Goal: Task Accomplishment & Management: Complete application form

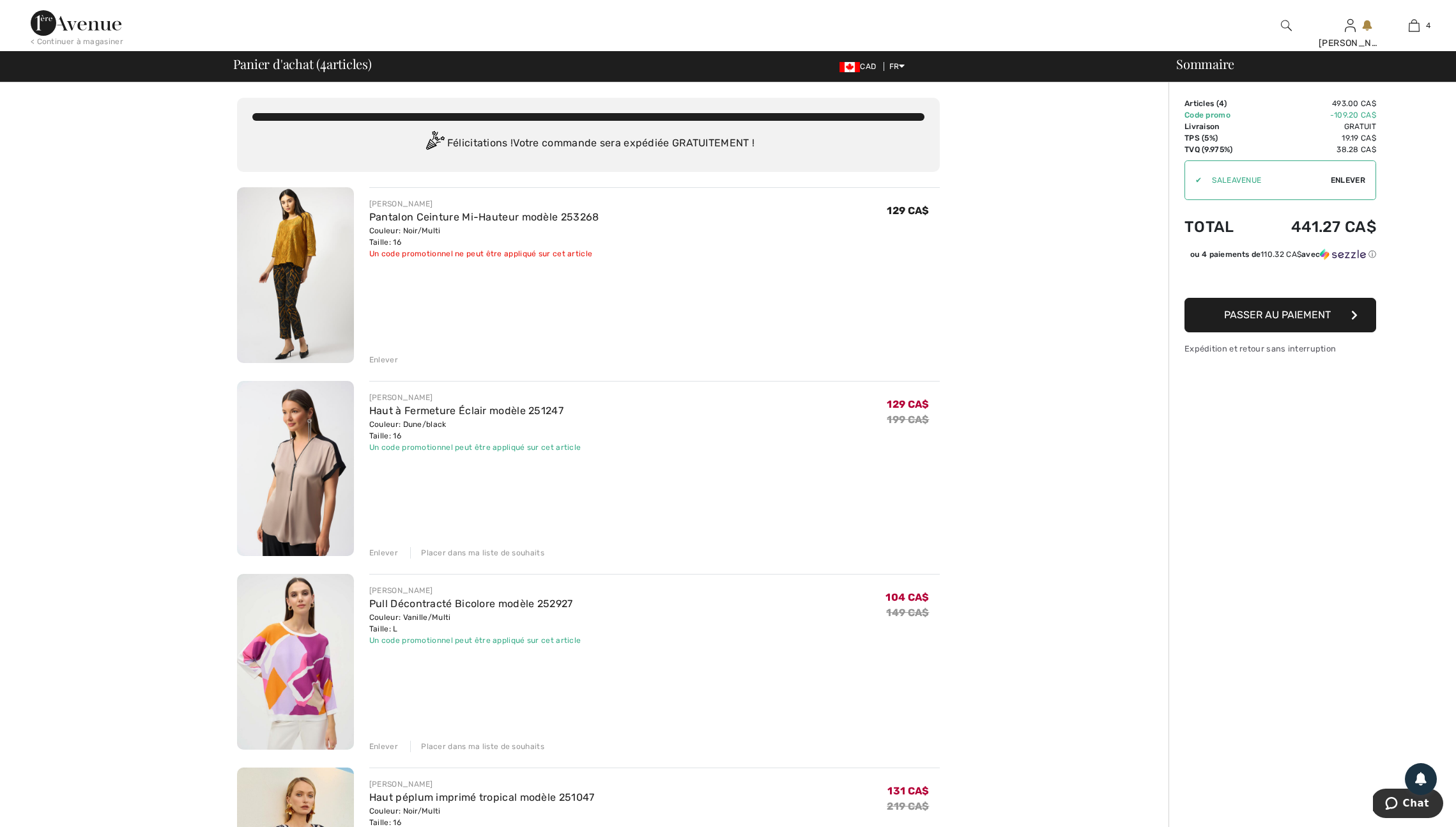
click at [390, 559] on div "Enlever" at bounding box center [384, 553] width 29 height 12
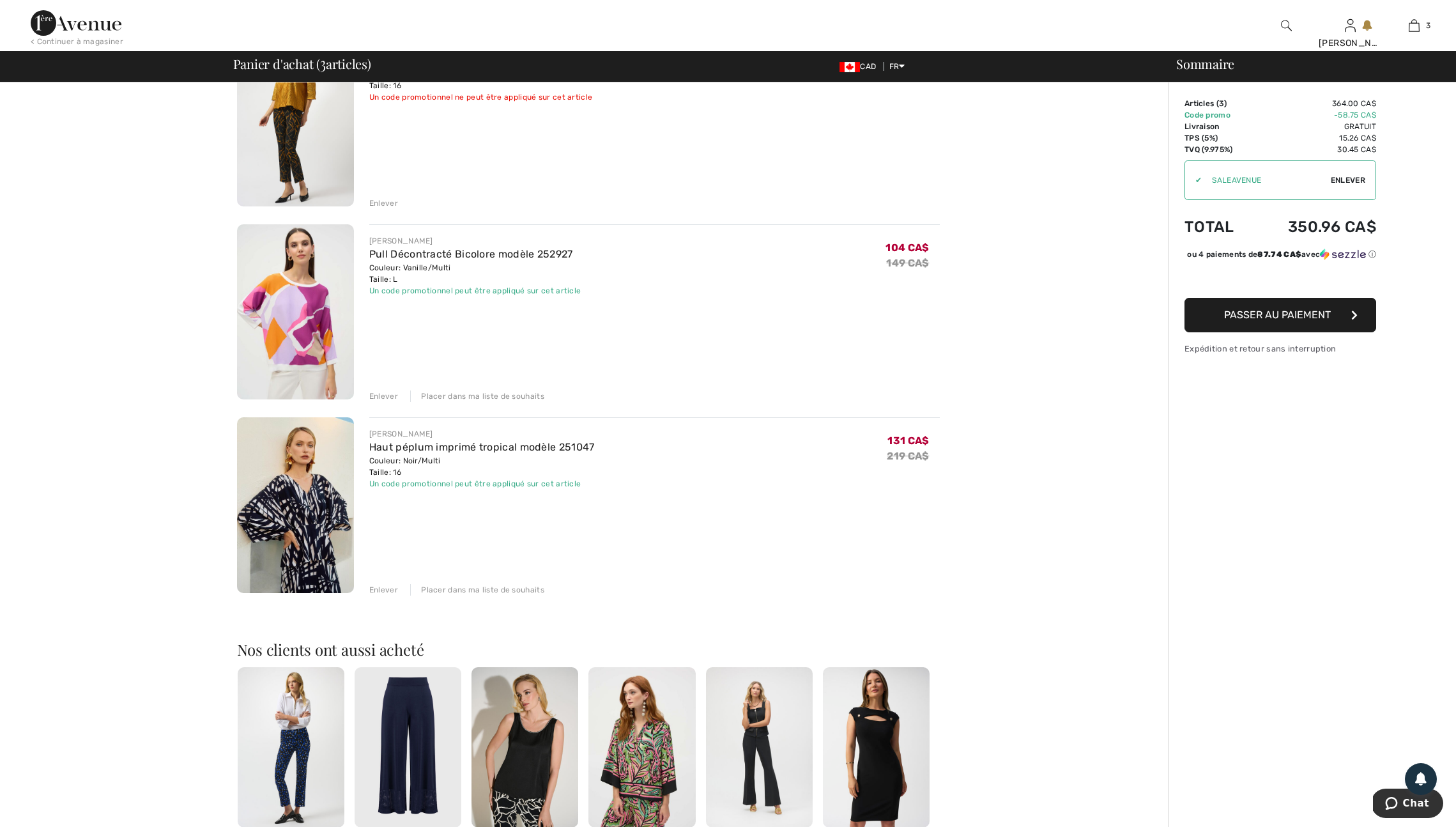
scroll to position [159, 0]
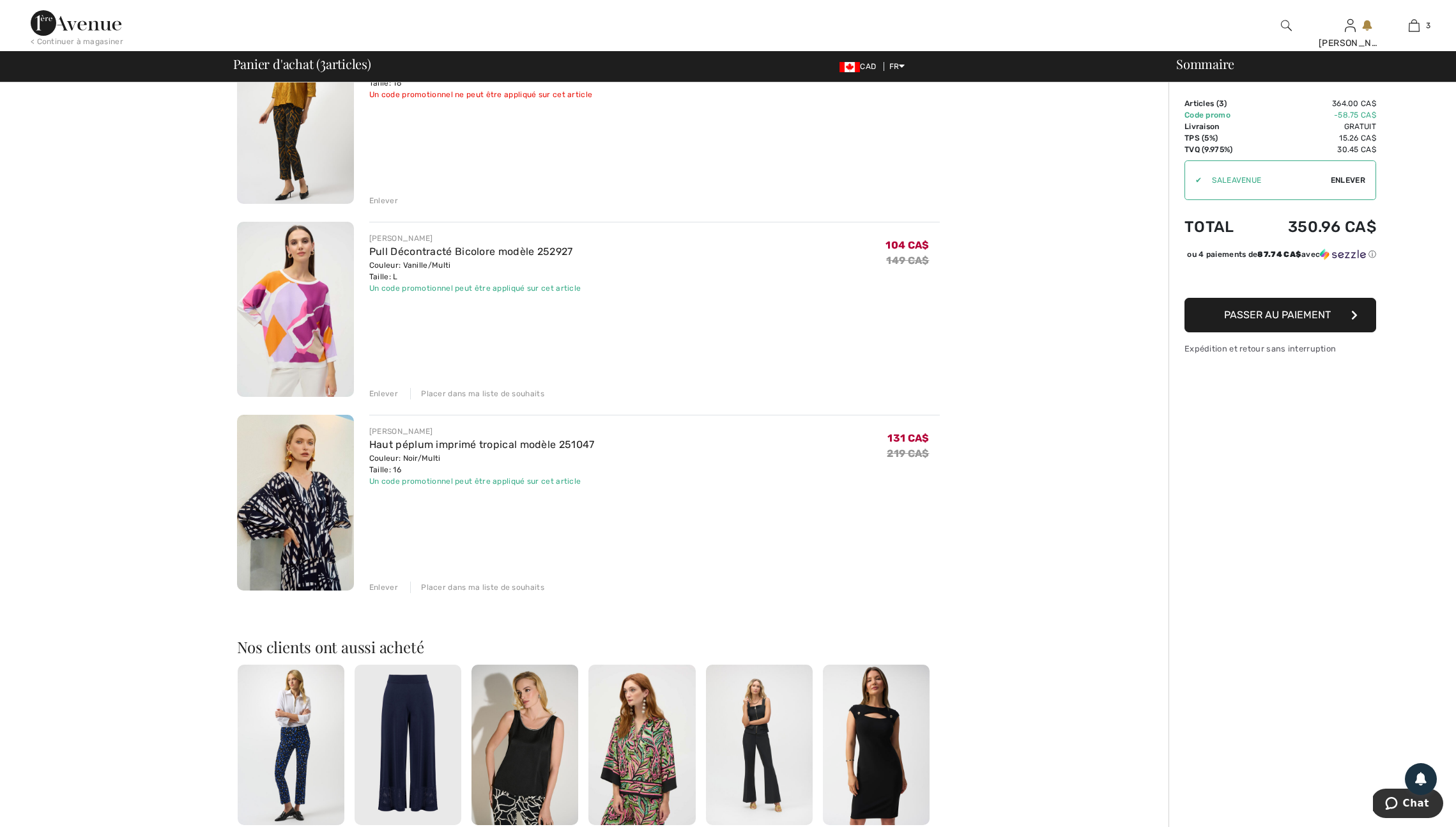
click at [393, 400] on div "Enlever" at bounding box center [384, 394] width 29 height 12
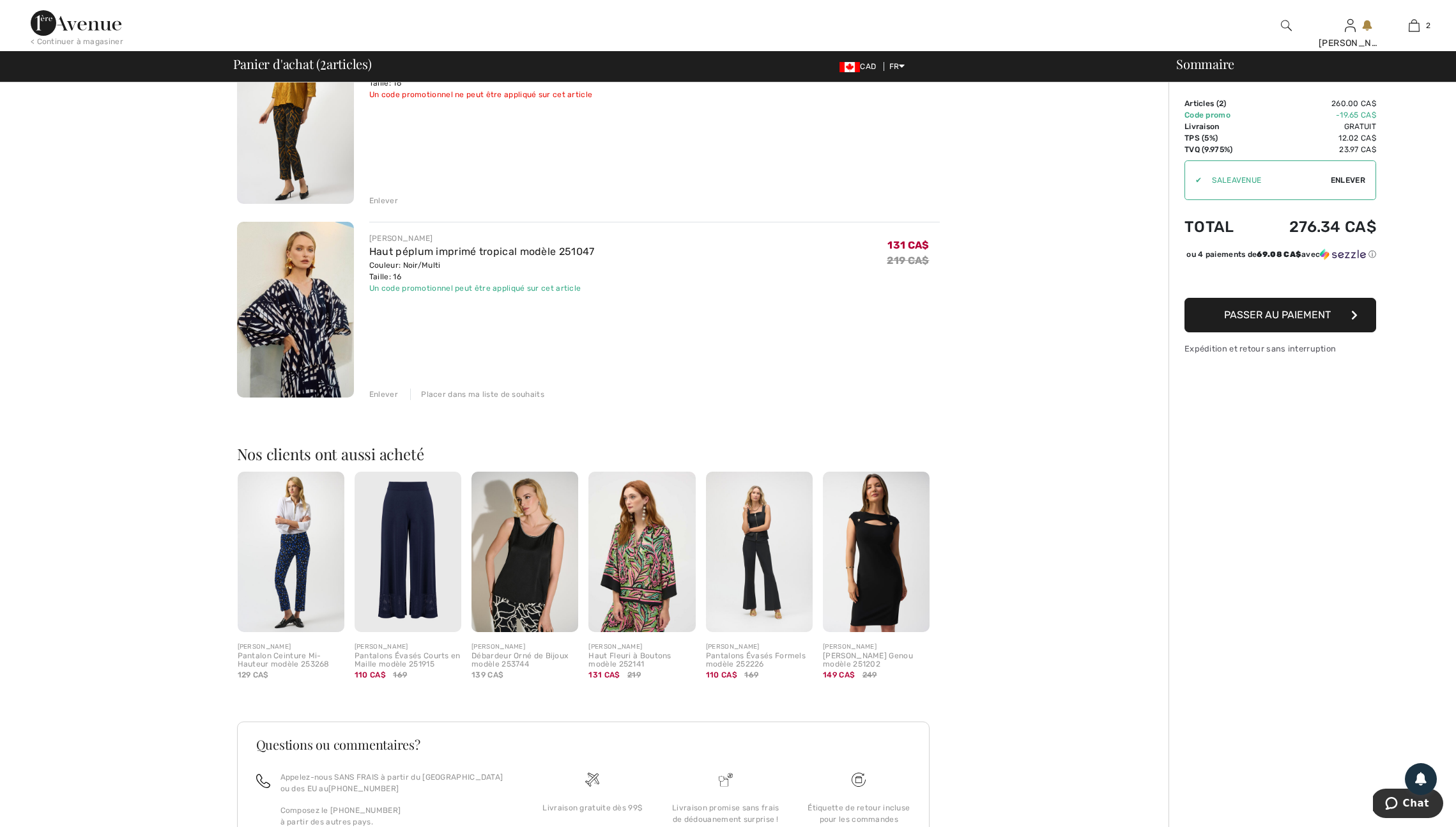
click at [392, 400] on div "Enlever" at bounding box center [384, 394] width 29 height 12
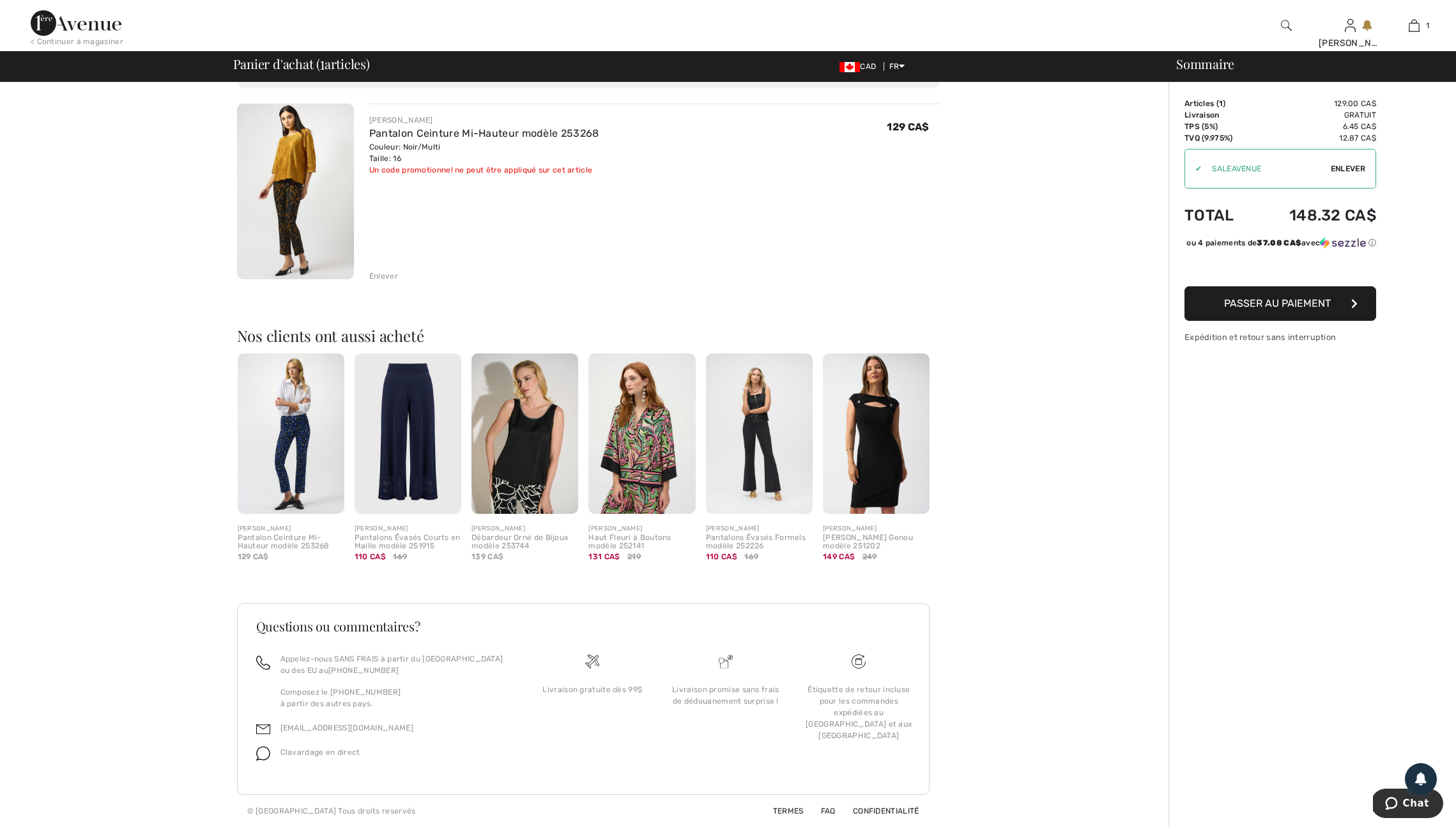
scroll to position [0, 0]
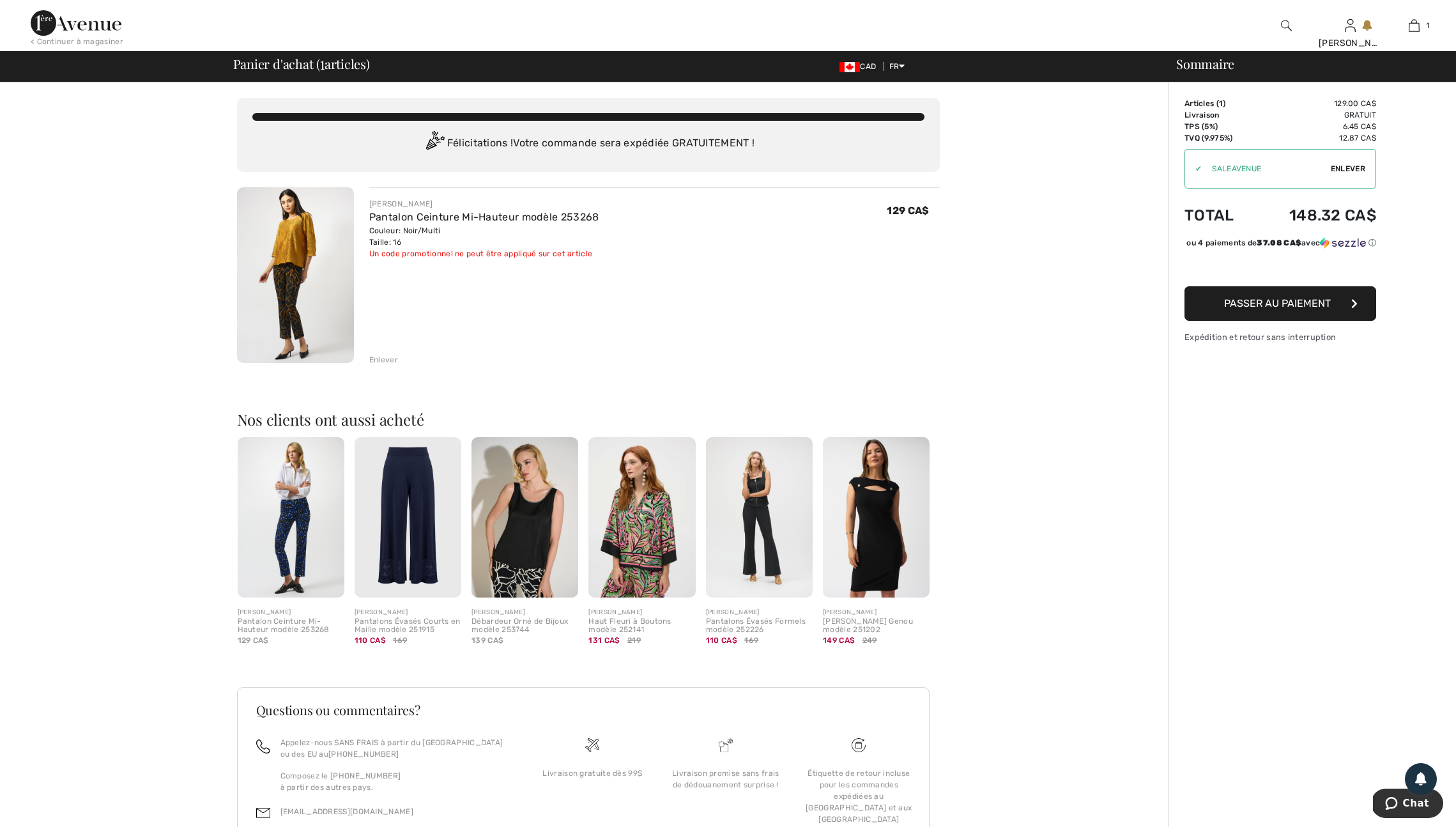
click at [298, 271] on img at bounding box center [296, 275] width 117 height 176
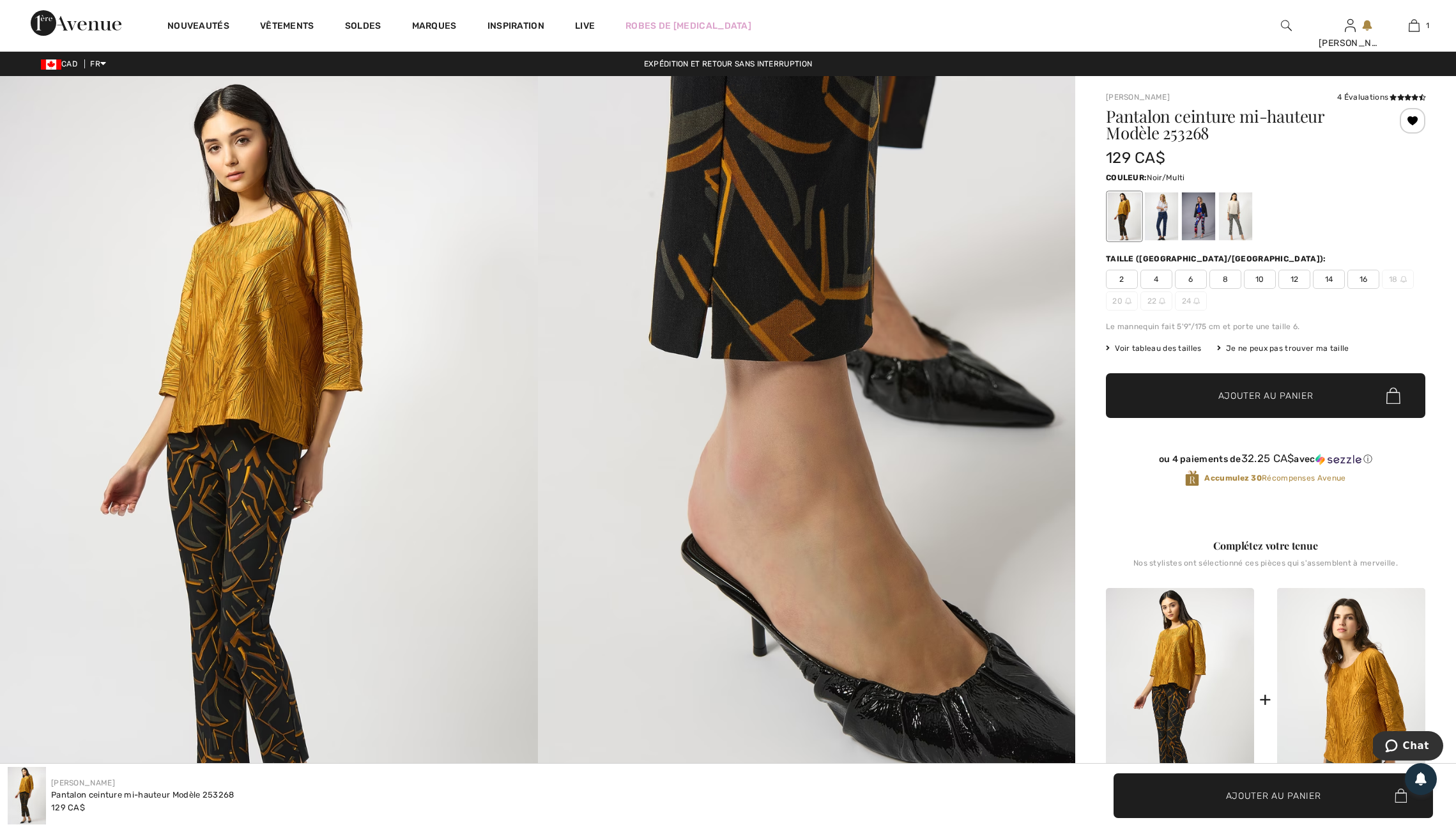
click at [1377, 289] on span "16" at bounding box center [1363, 280] width 32 height 19
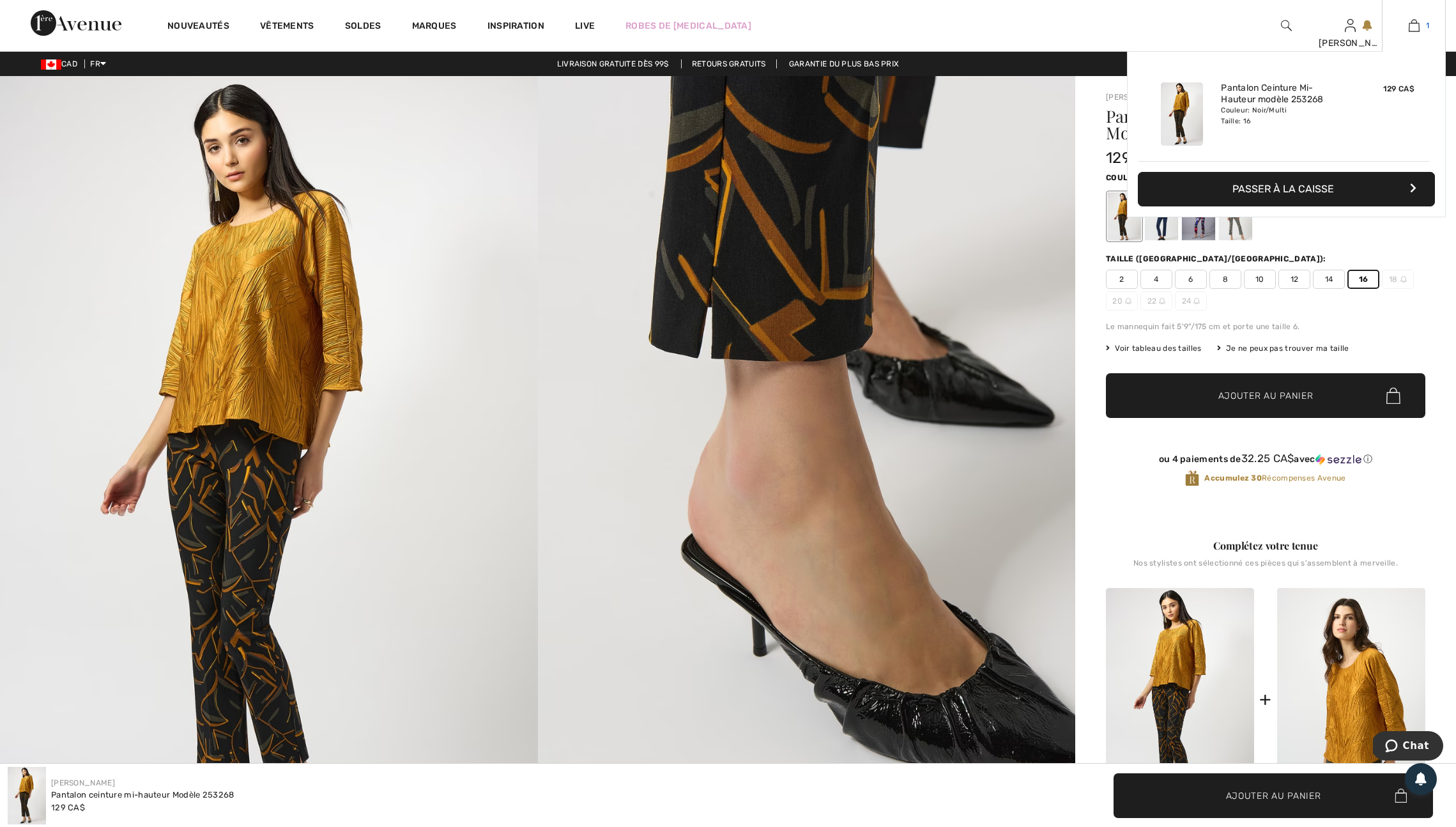
click at [1412, 27] on img at bounding box center [1414, 26] width 11 height 16
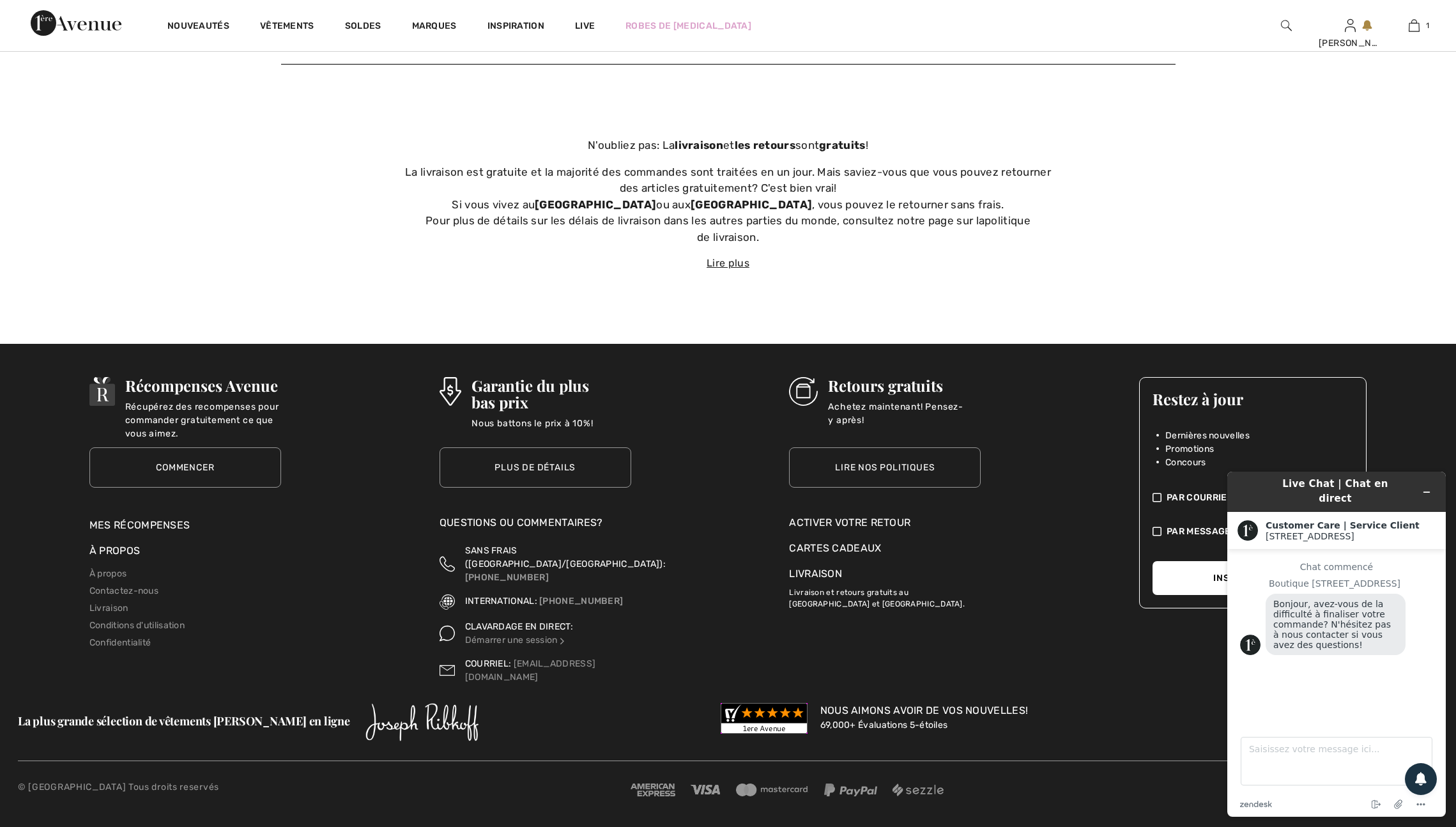
scroll to position [5202, 0]
click at [848, 531] on div "Activer votre retour" at bounding box center [885, 523] width 192 height 16
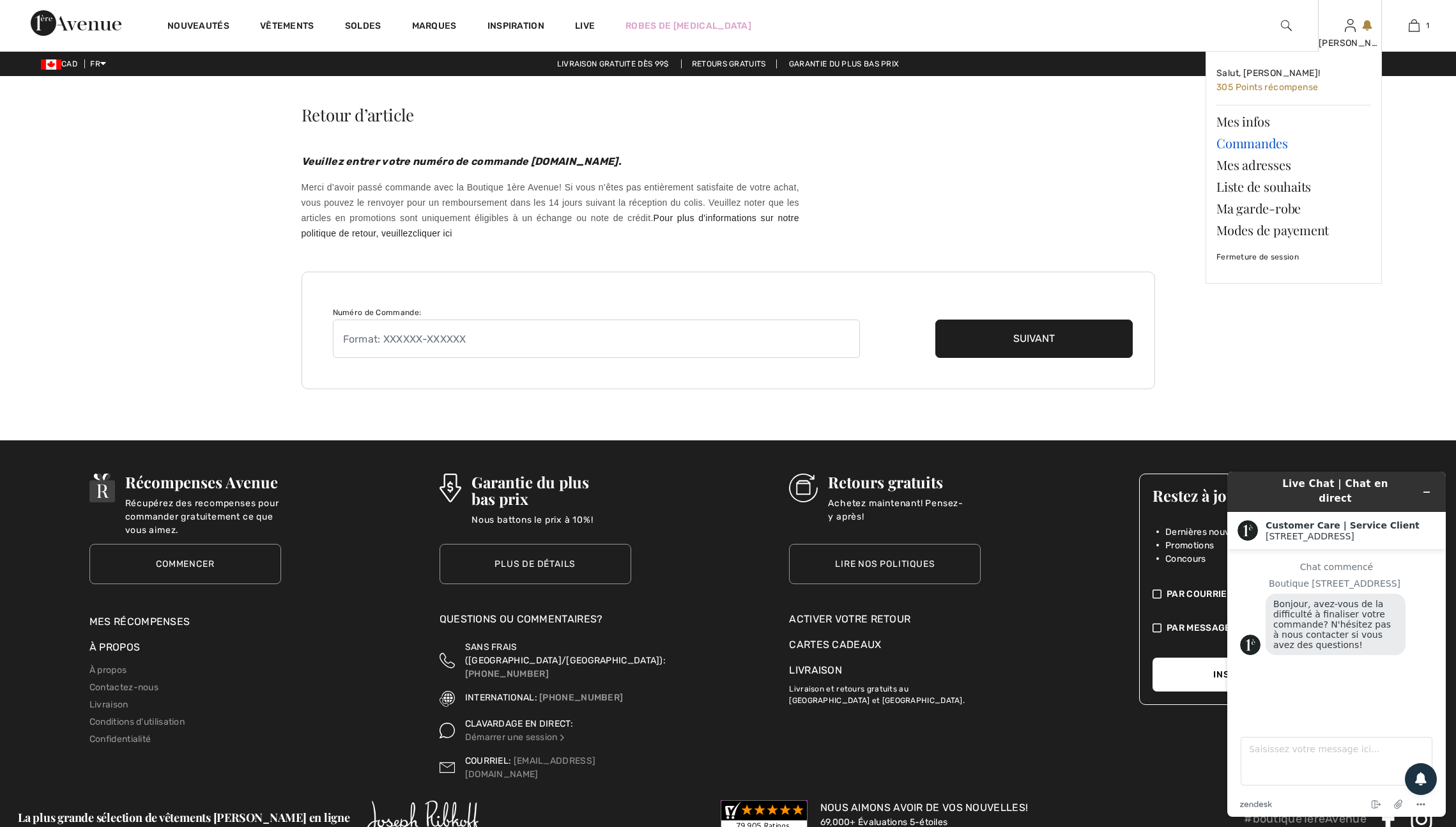
click at [1234, 149] on link "Commandes" at bounding box center [1294, 143] width 155 height 22
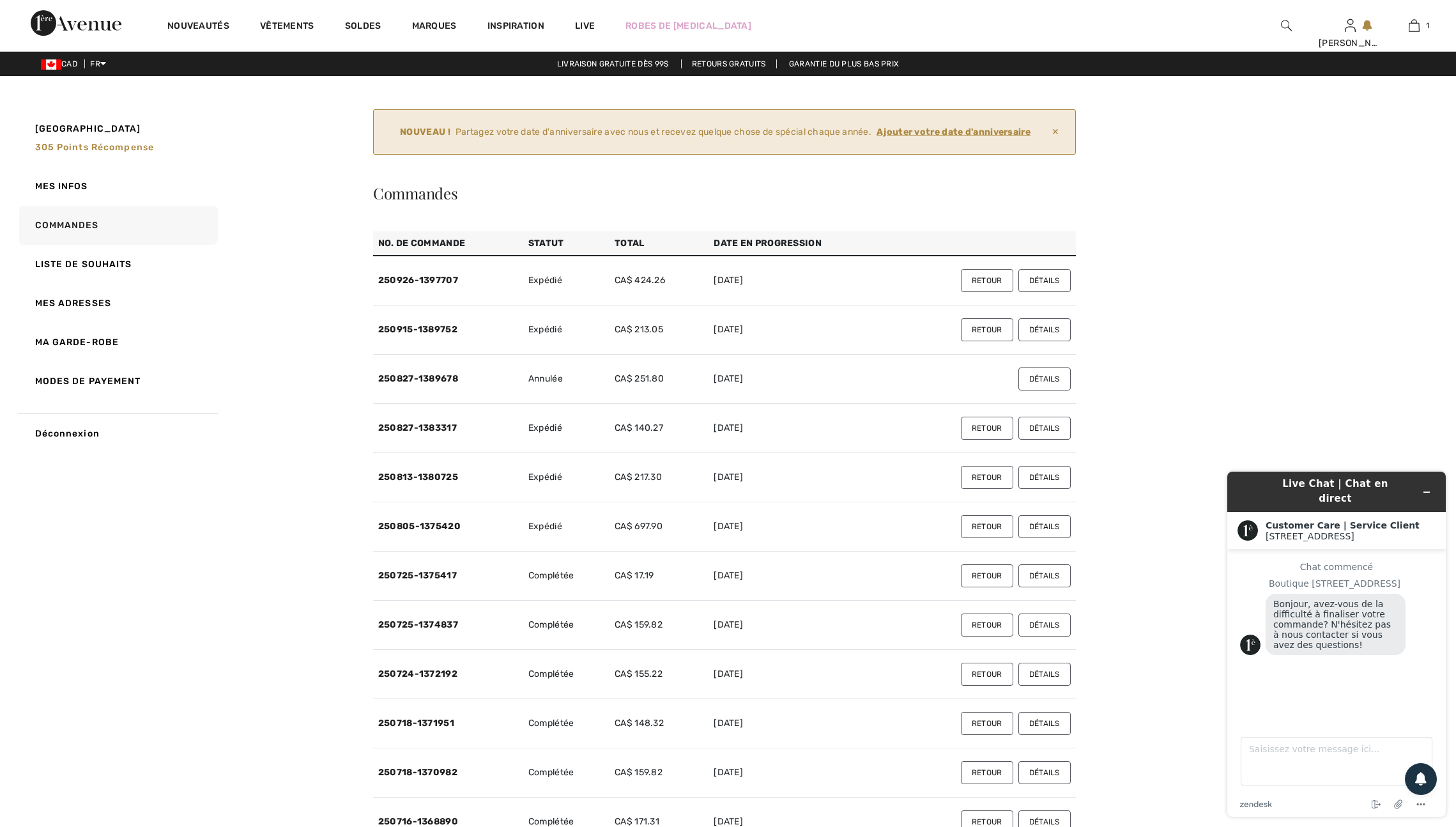
click at [1044, 292] on button "Détails" at bounding box center [1044, 280] width 53 height 23
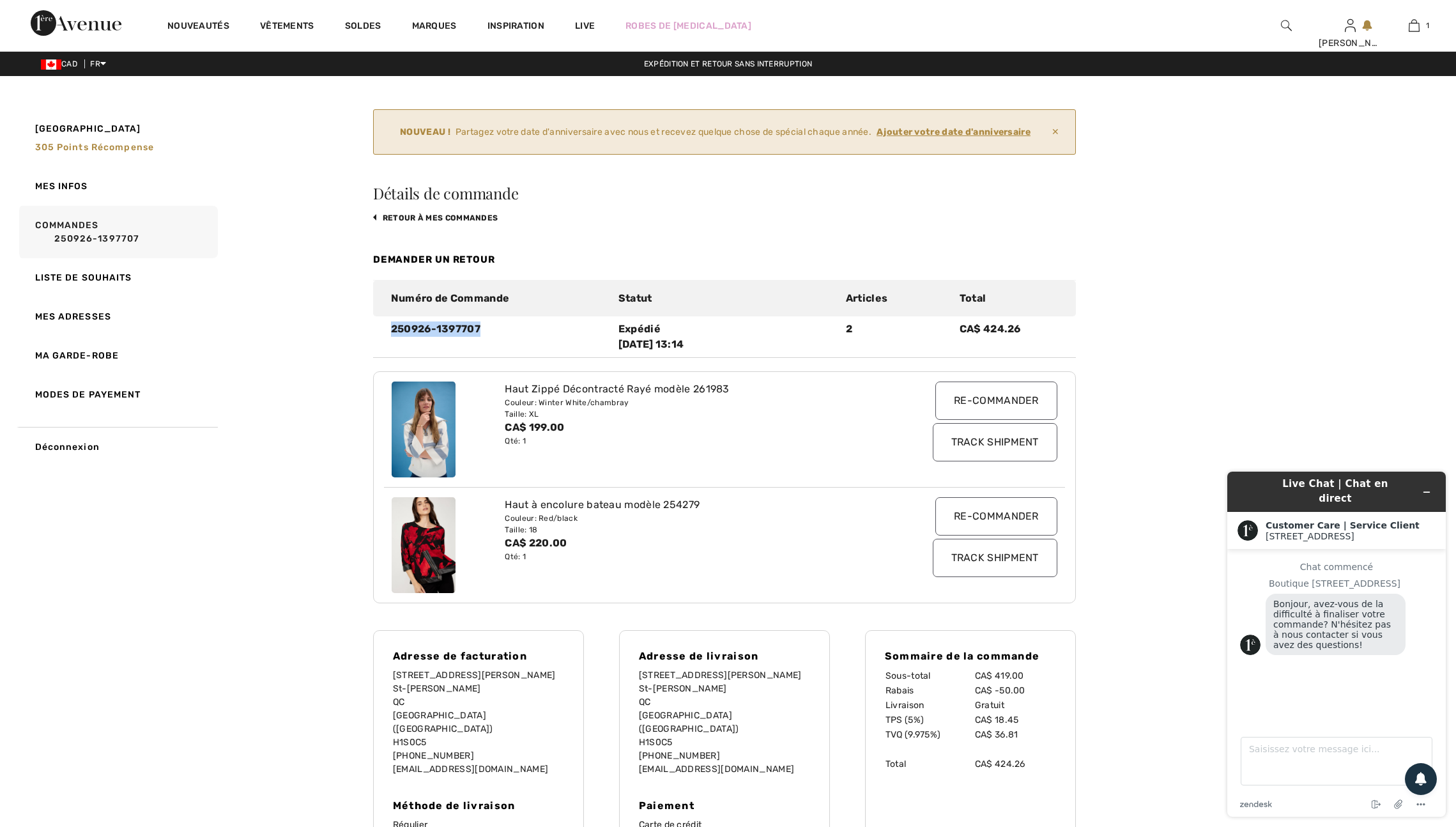
drag, startPoint x: 397, startPoint y: 357, endPoint x: 493, endPoint y: 361, distance: 96.1
click at [493, 352] on div "250926-1397707" at bounding box center [497, 337] width 228 height 30
copy div "250926-1397707"
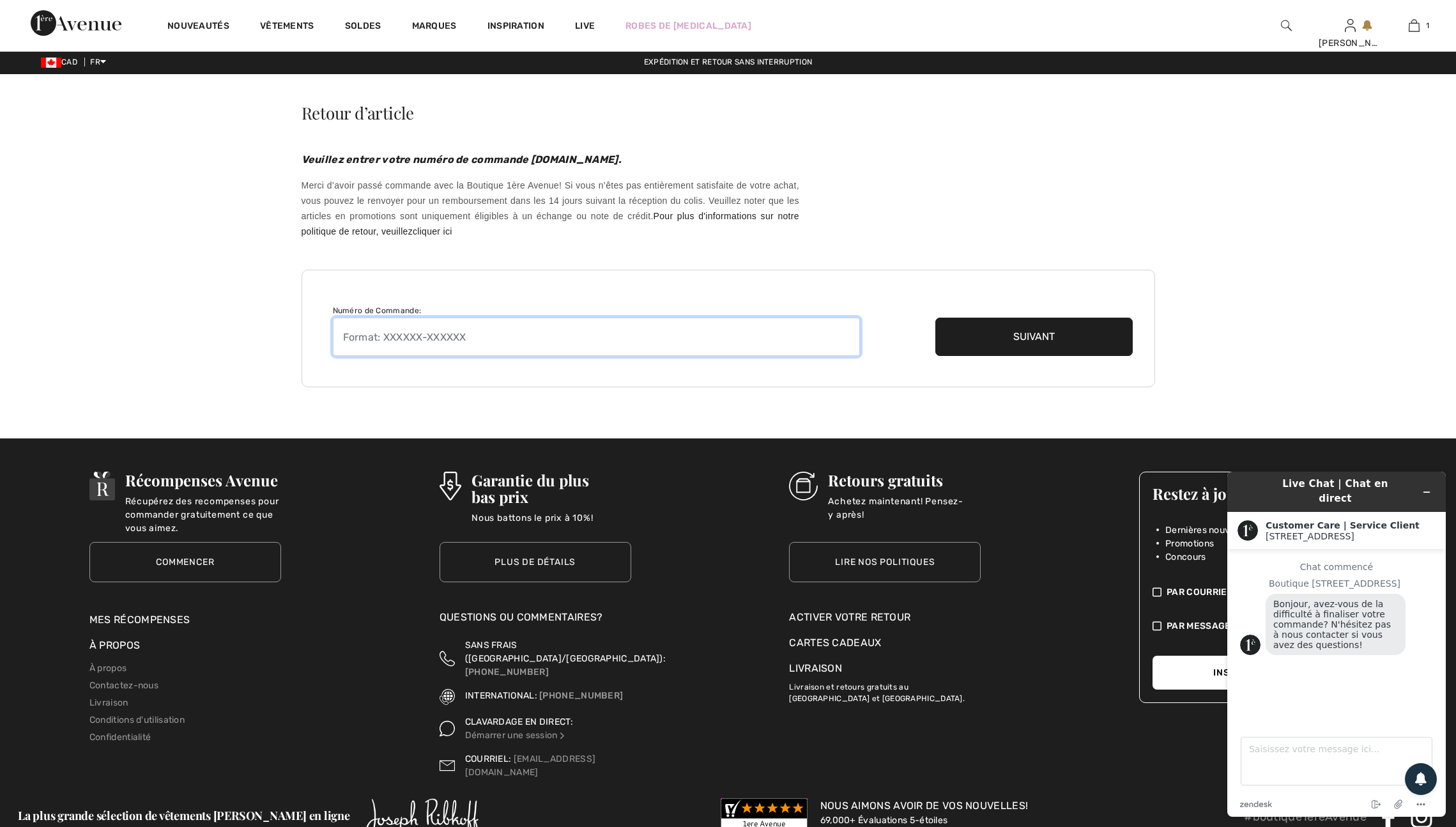
scroll to position [1, 0]
click at [358, 357] on input "text" at bounding box center [596, 337] width 527 height 38
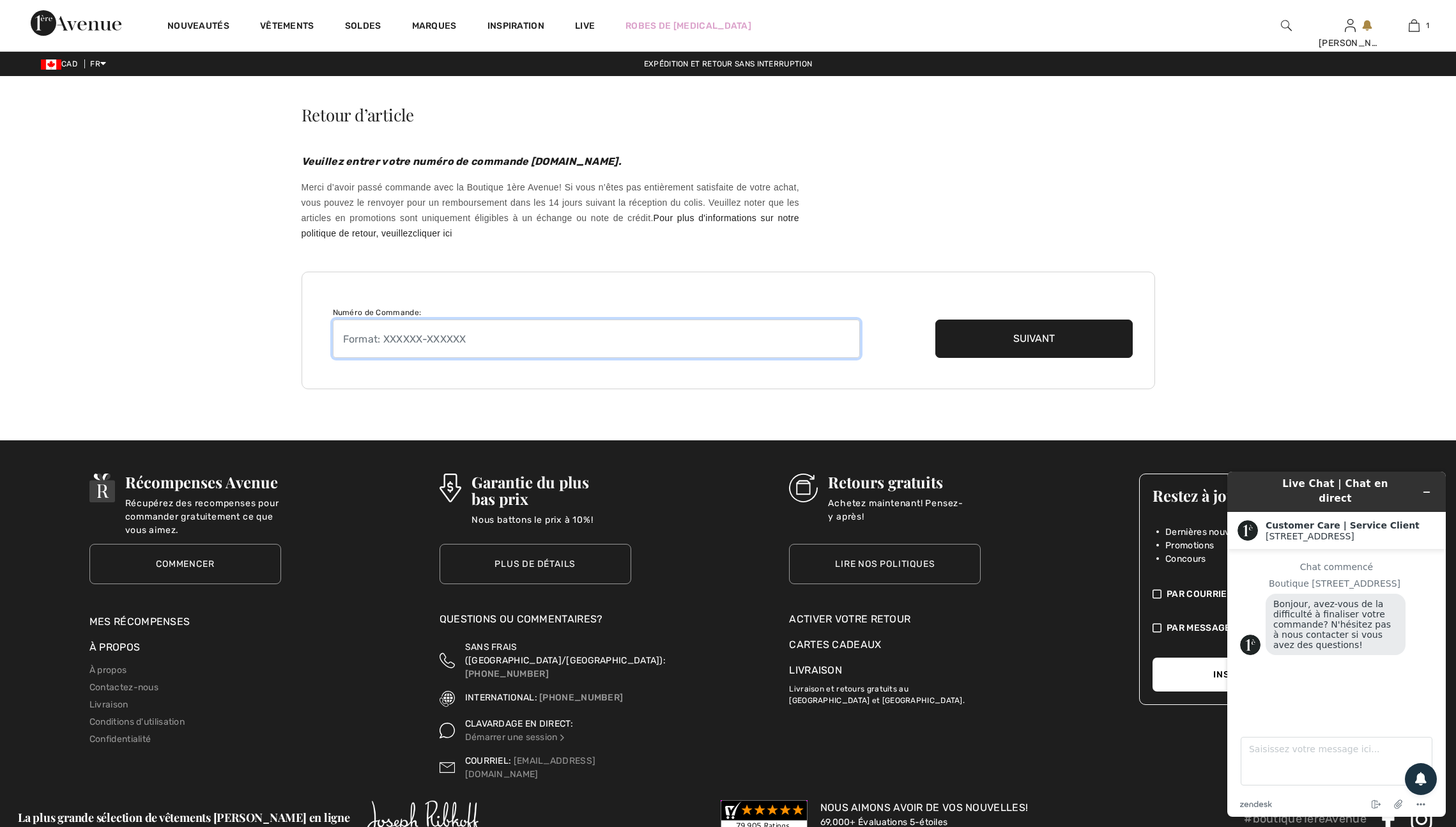
paste input "250926-1397707"
type input "250926-1397707"
click at [1014, 358] on button "Suivant" at bounding box center [1035, 339] width 198 height 38
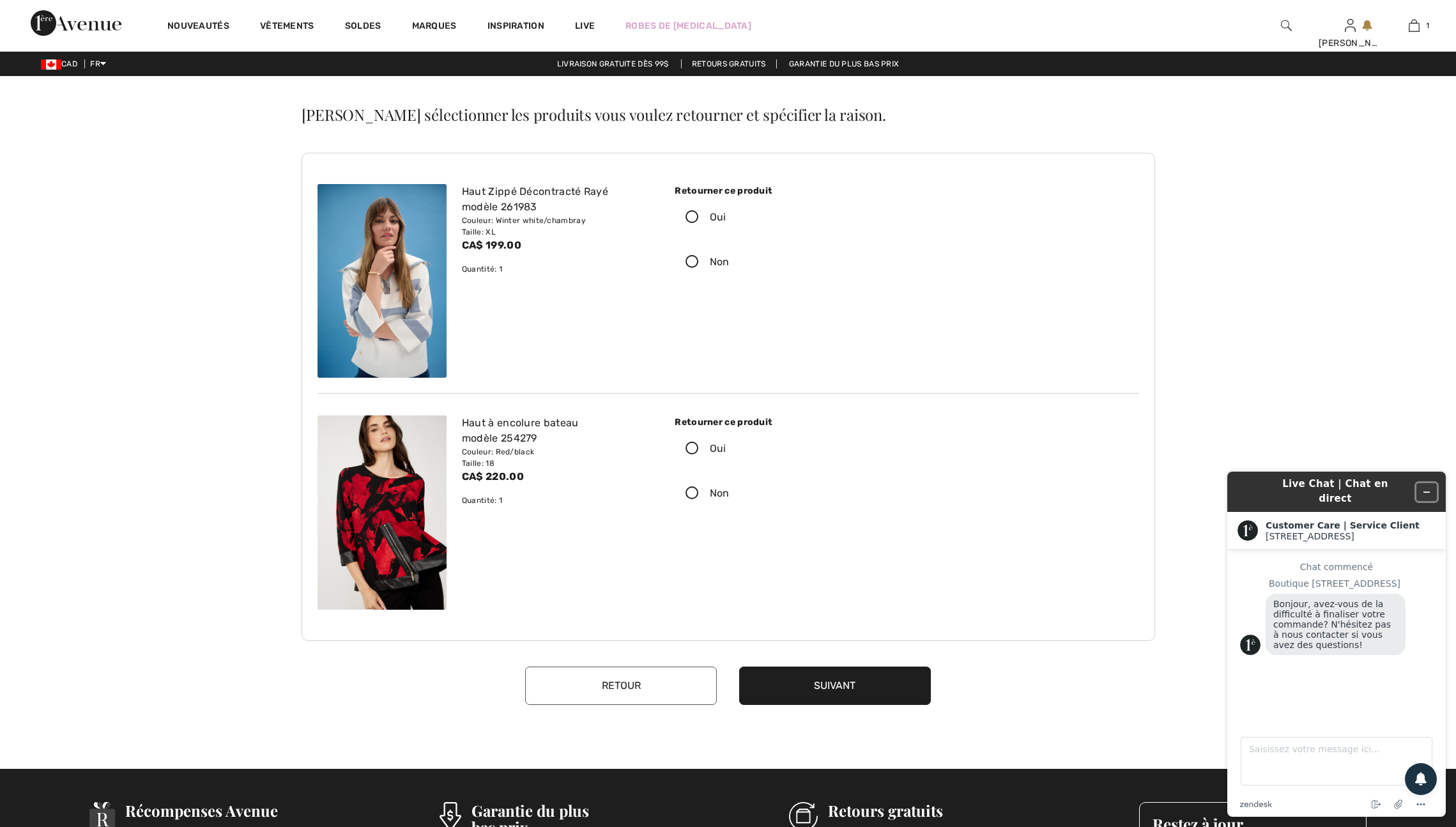
click at [1422, 488] on icon "Réduire le widget" at bounding box center [1427, 492] width 9 height 9
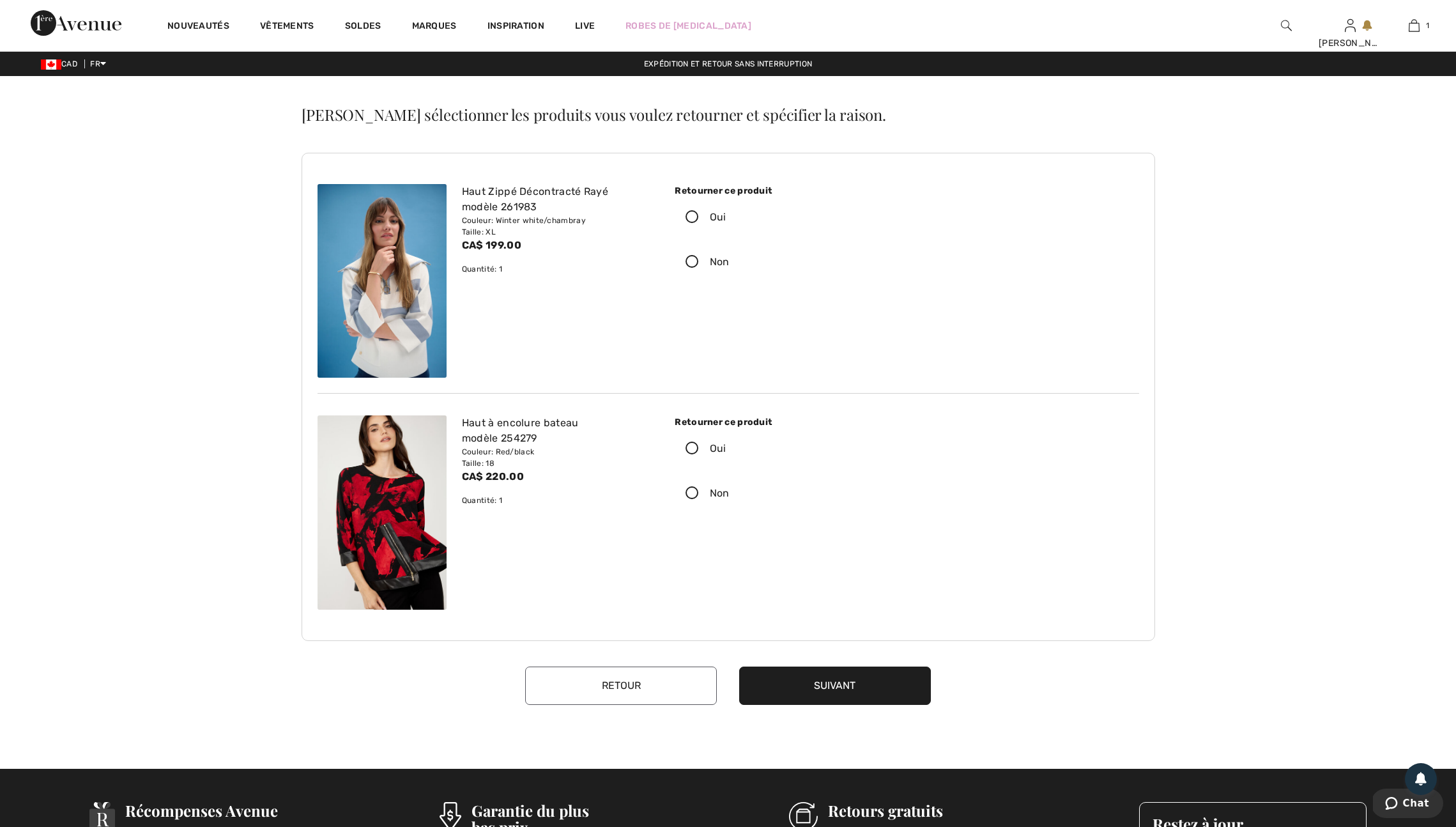
click at [699, 224] on icon at bounding box center [692, 217] width 34 height 14
click at [727, 237] on input "Oui" at bounding box center [731, 217] width 8 height 38
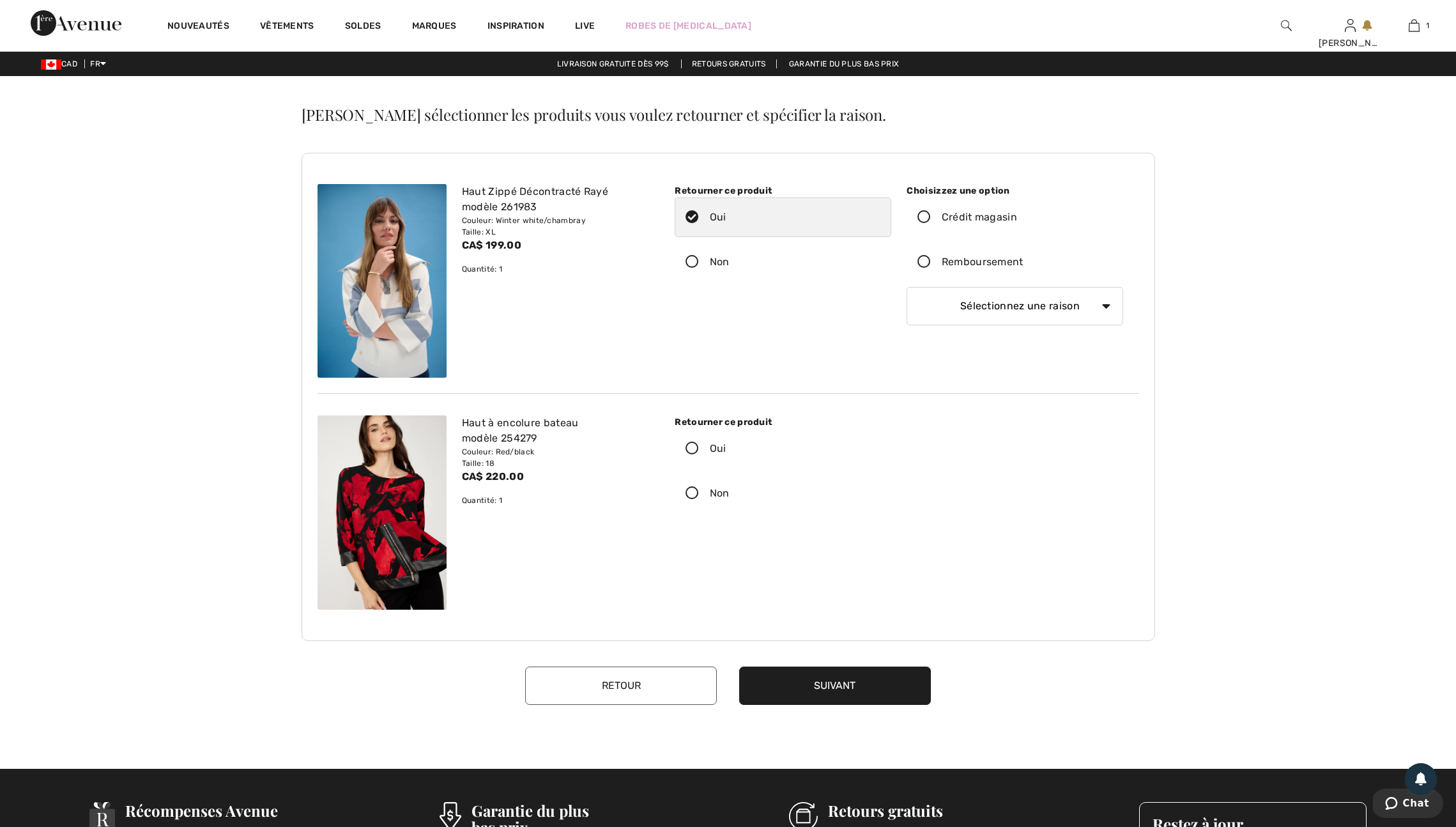
click at [929, 269] on icon at bounding box center [924, 262] width 34 height 14
click at [1024, 282] on input "Remboursement" at bounding box center [1027, 262] width 8 height 38
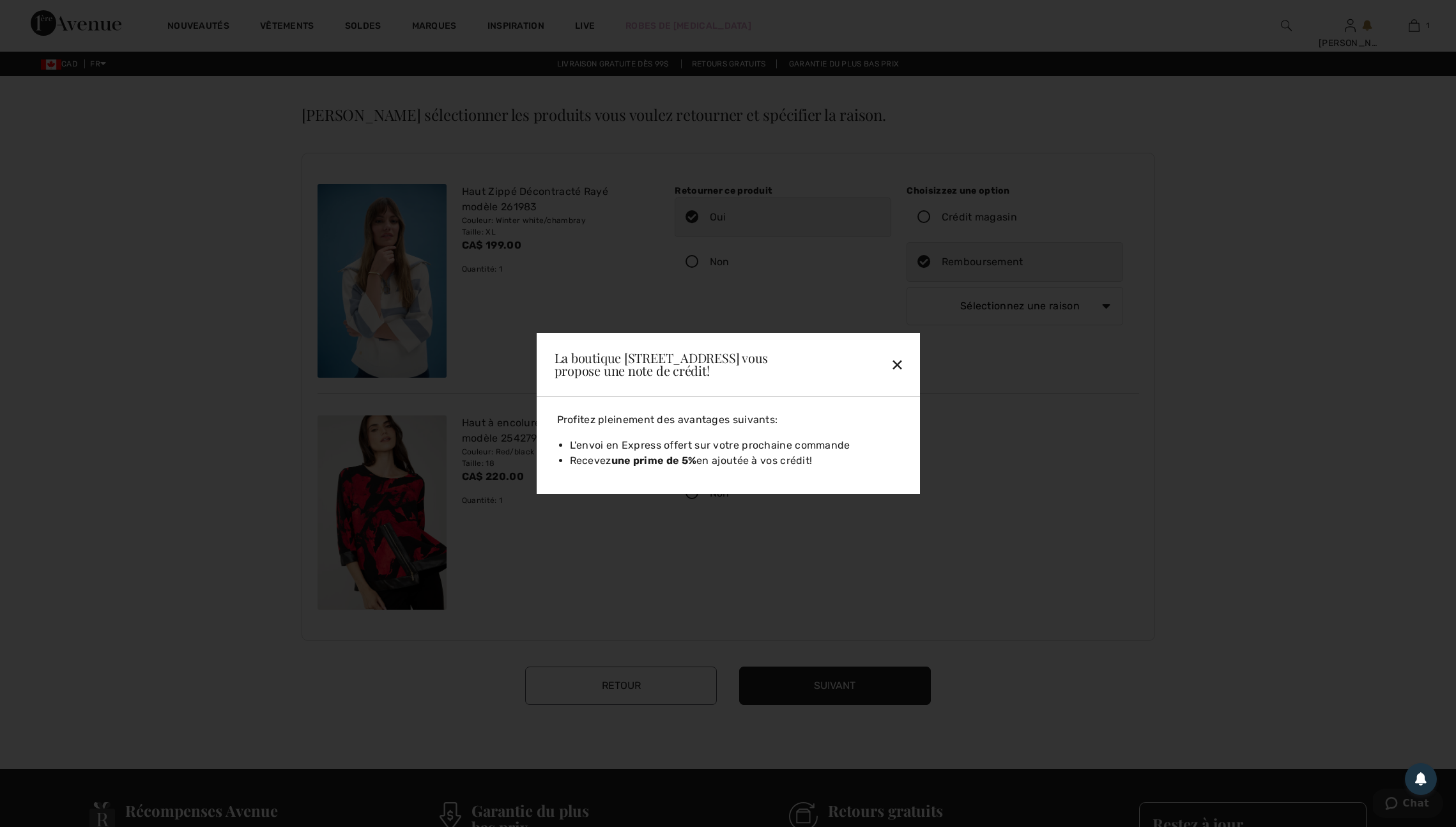
click at [997, 387] on div "La boutique [STREET_ADDRESS] vous propose une note de crédit! ✕ Profitez pleine…" at bounding box center [728, 413] width 1456 height 827
click at [893, 359] on div "✕" at bounding box center [868, 364] width 83 height 27
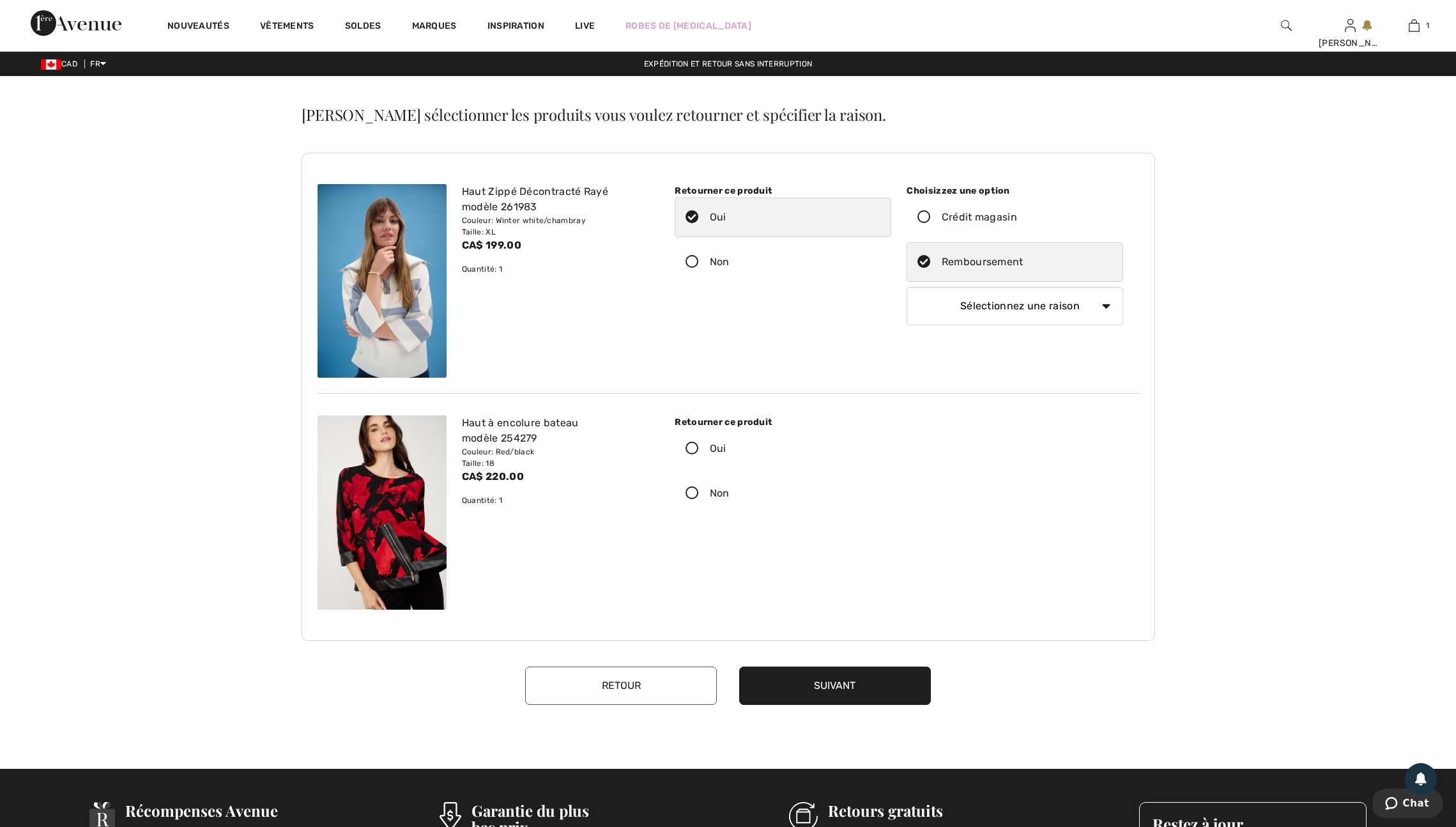
click at [929, 224] on icon at bounding box center [924, 217] width 34 height 14
click at [1017, 237] on input "Crédit magasin" at bounding box center [1021, 217] width 8 height 38
click at [1096, 326] on select "Sélectionnez une raison Mauvaise taille/article reçu Ma commande est arrivée tr…" at bounding box center [1015, 306] width 217 height 38
select select "4"
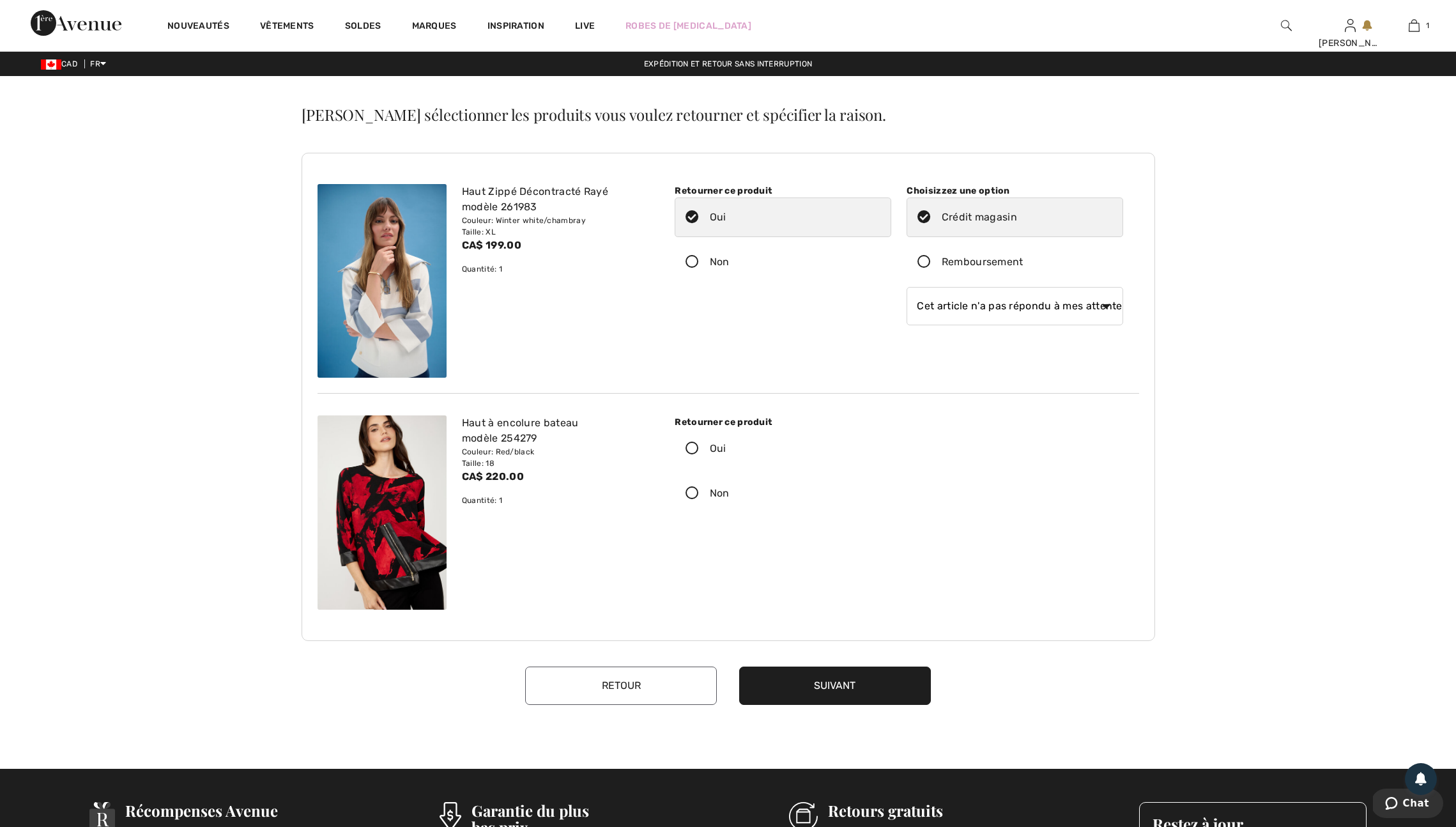
click at [907, 313] on select "Sélectionnez une raison Mauvaise taille/article reçu Ma commande est arrivée tr…" at bounding box center [1015, 306] width 217 height 38
click at [702, 501] on icon at bounding box center [692, 494] width 34 height 14
click at [730, 513] on input "Non" at bounding box center [734, 493] width 8 height 38
radio input "true"
click at [805, 705] on button "Suivant" at bounding box center [835, 686] width 192 height 38
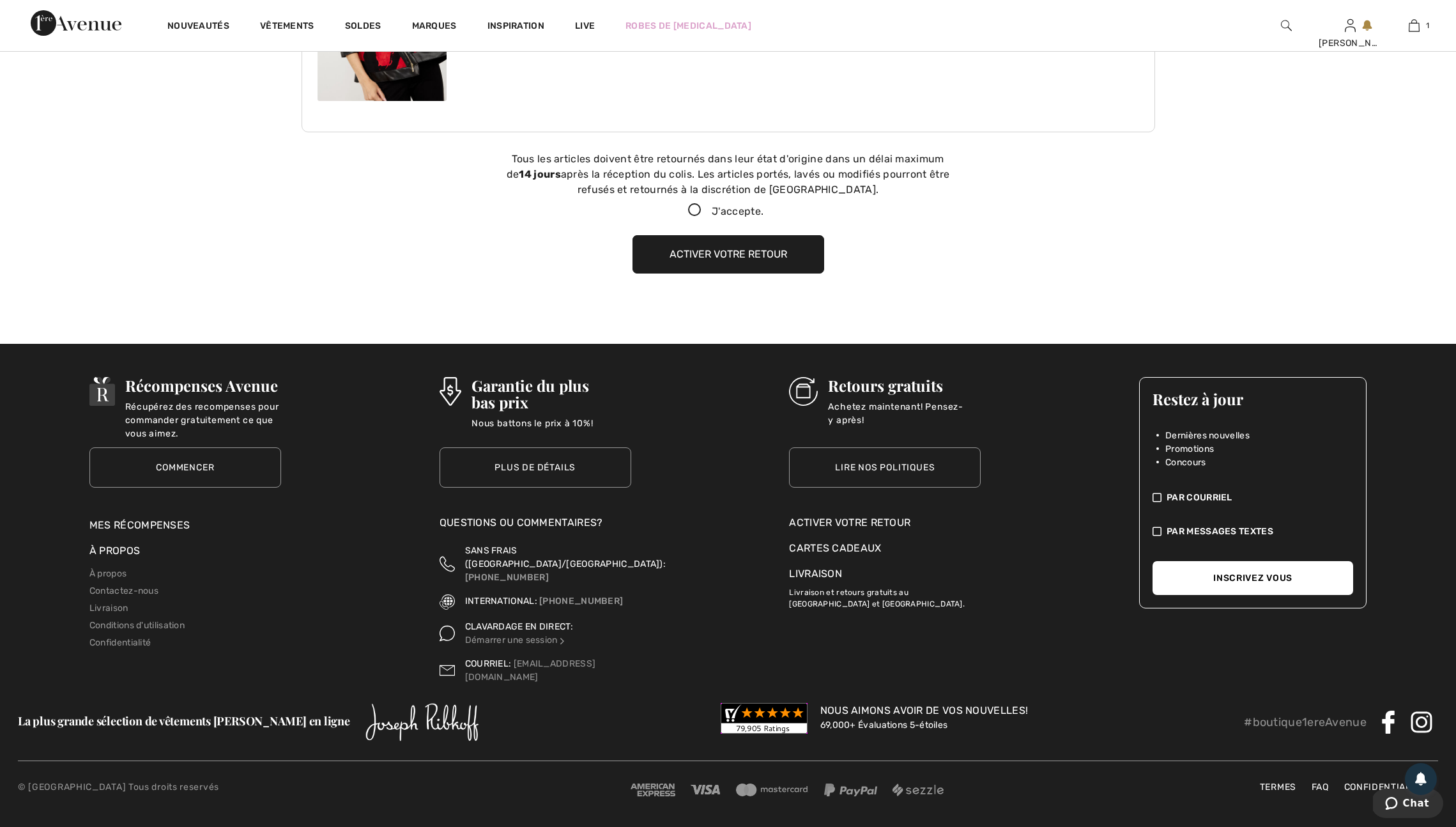
scroll to position [538, 0]
click at [692, 204] on icon at bounding box center [695, 210] width 34 height 14
click at [764, 206] on input "J'accepte." at bounding box center [768, 210] width 8 height 8
checkbox input "true"
click at [726, 248] on button "Activer votre retour" at bounding box center [729, 254] width 192 height 38
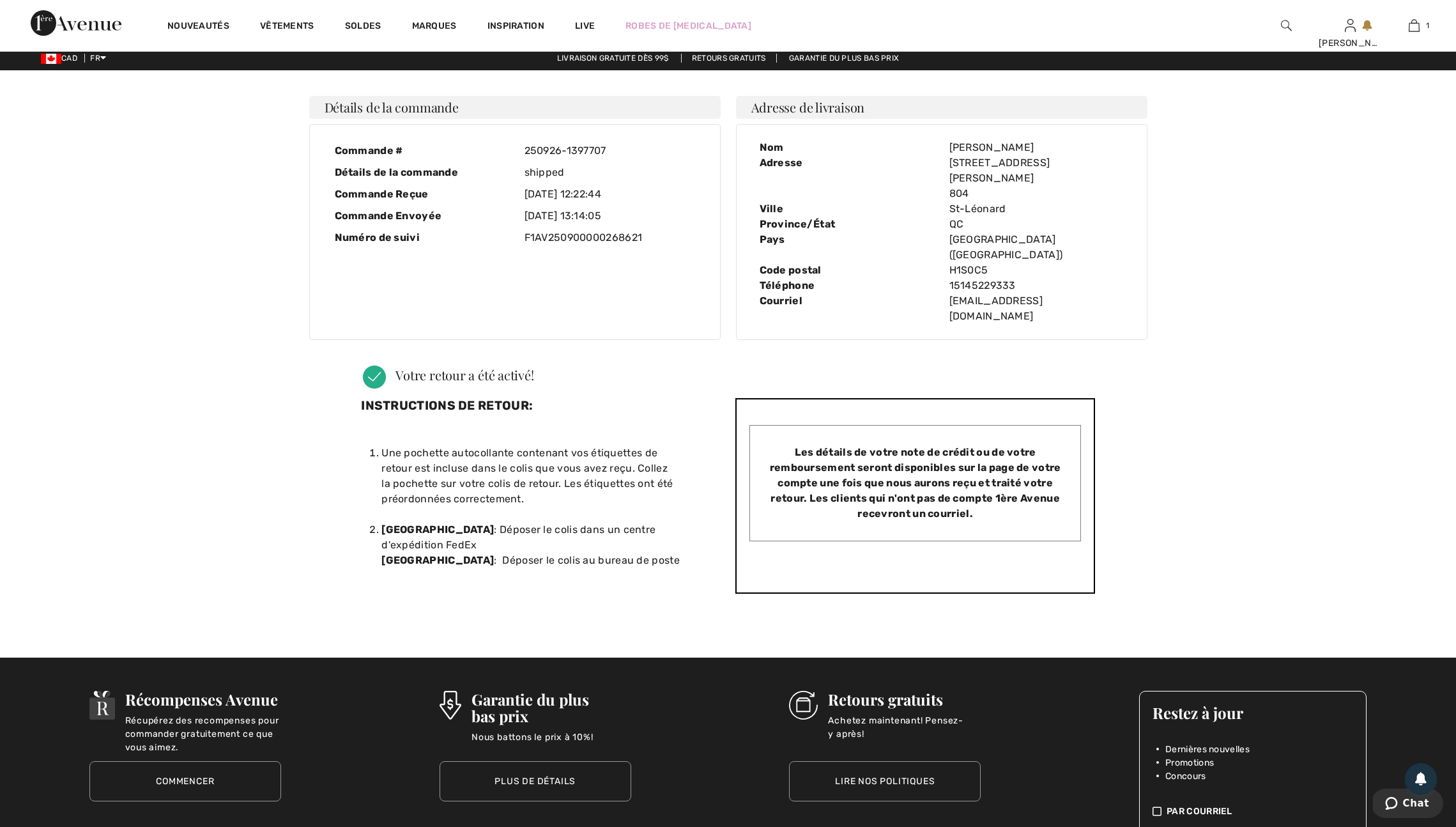
scroll to position [0, 0]
